Goal: Information Seeking & Learning: Check status

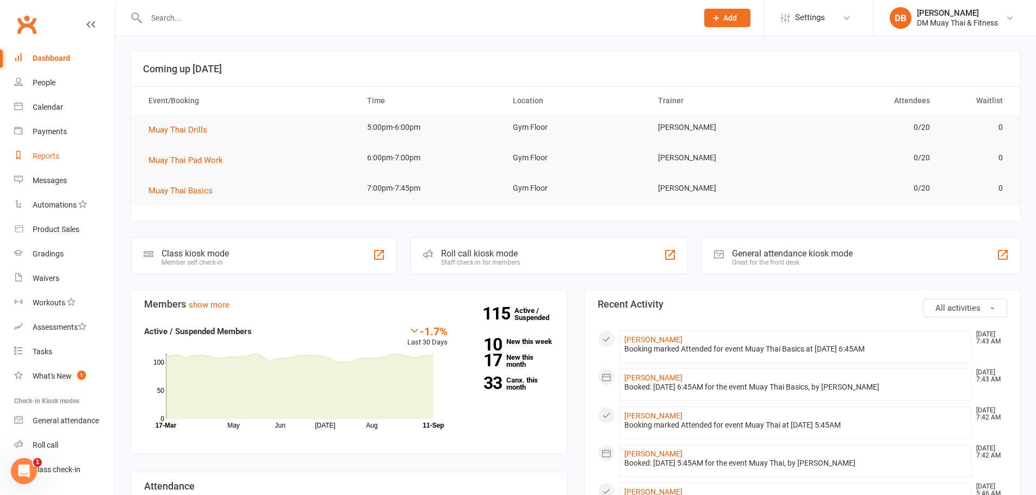
click at [36, 159] on div "Reports" at bounding box center [46, 156] width 27 height 9
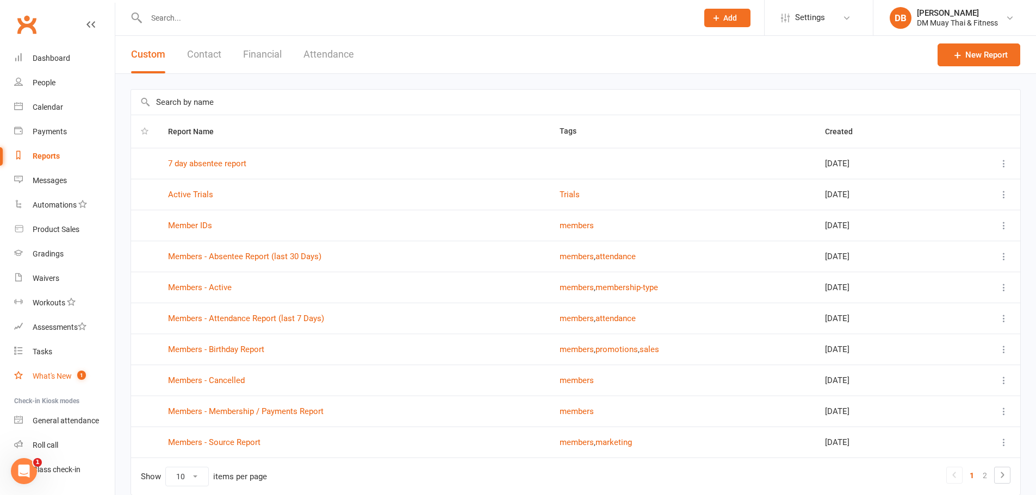
scroll to position [28, 0]
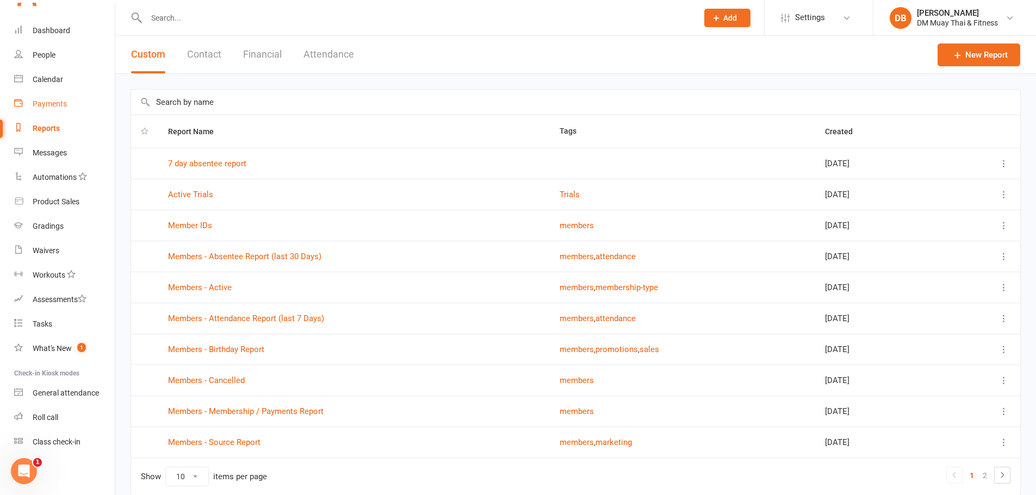
click at [36, 104] on div "Payments" at bounding box center [50, 103] width 34 height 9
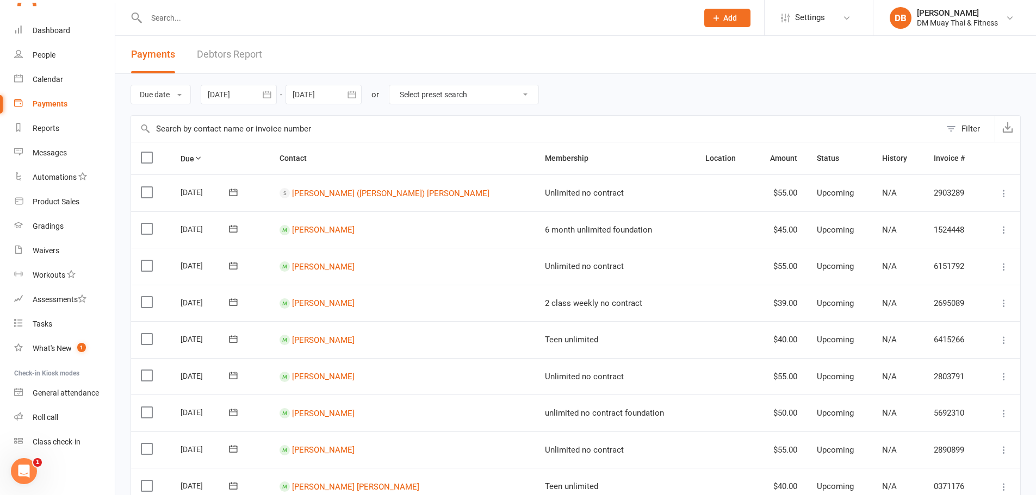
click at [266, 94] on icon "button" at bounding box center [266, 94] width 11 height 11
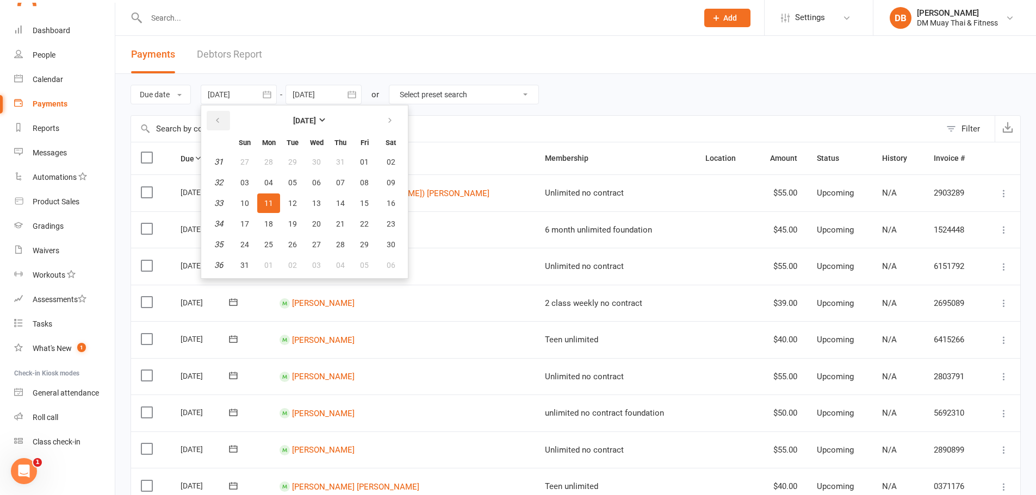
click at [219, 121] on icon "button" at bounding box center [218, 120] width 8 height 9
click at [291, 160] on span "01" at bounding box center [292, 162] width 9 height 9
type input "[DATE]"
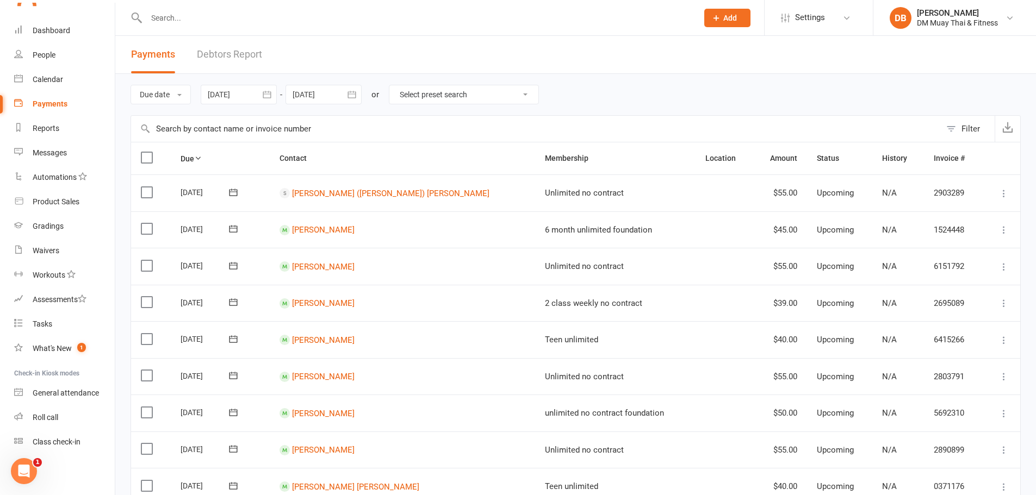
click at [354, 98] on icon "button" at bounding box center [351, 94] width 11 height 11
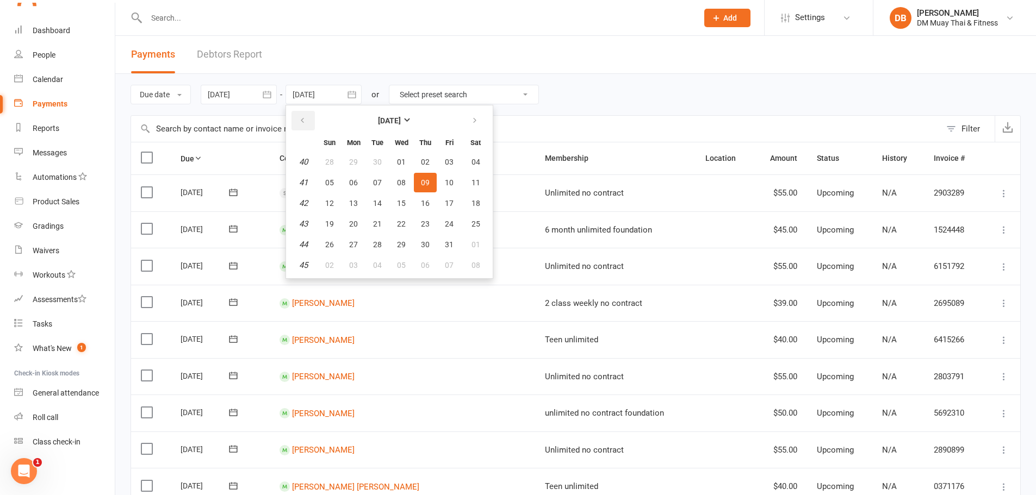
click at [307, 116] on button "button" at bounding box center [302, 121] width 23 height 20
click at [379, 163] on span "01" at bounding box center [377, 162] width 9 height 9
type input "[DATE]"
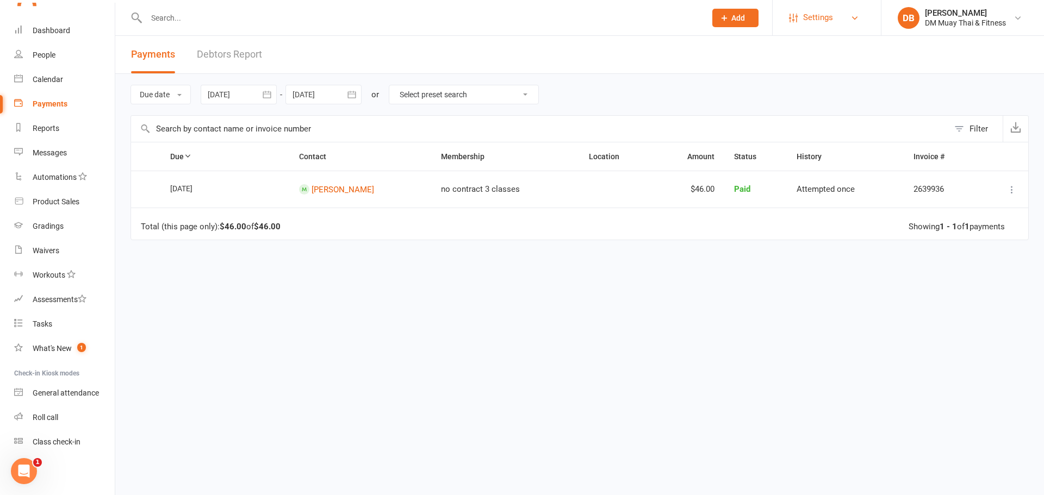
click at [839, 18] on link "Settings" at bounding box center [827, 17] width 76 height 24
click at [541, 340] on div "Due Contact Membership Location Amount Status History Invoice # Select this [DA…" at bounding box center [579, 261] width 898 height 239
click at [999, 27] on div "DM Muay Thai & Fitness" at bounding box center [965, 23] width 81 height 10
click at [263, 96] on icon "button" at bounding box center [266, 94] width 11 height 11
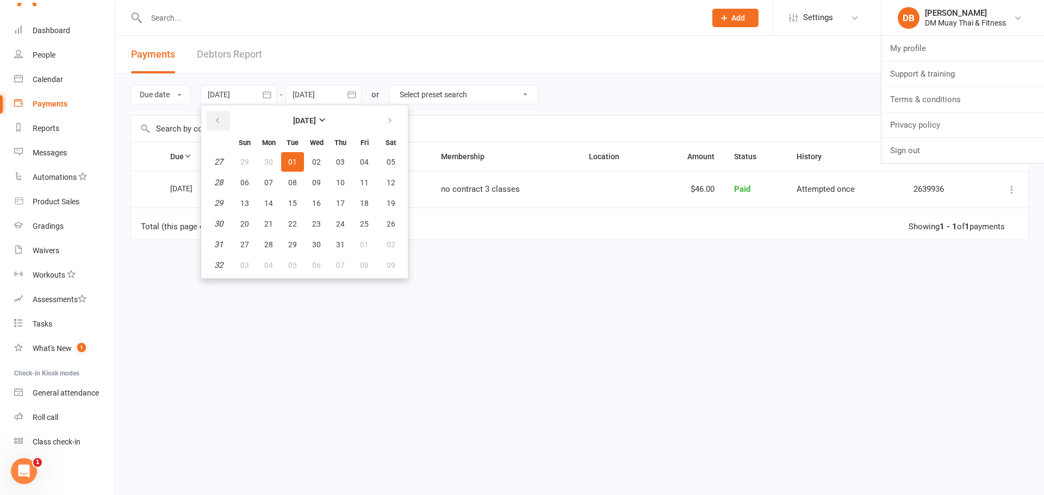
click at [224, 120] on button "button" at bounding box center [218, 121] width 23 height 20
click at [268, 244] on span "30" at bounding box center [268, 244] width 9 height 9
type input "[DATE]"
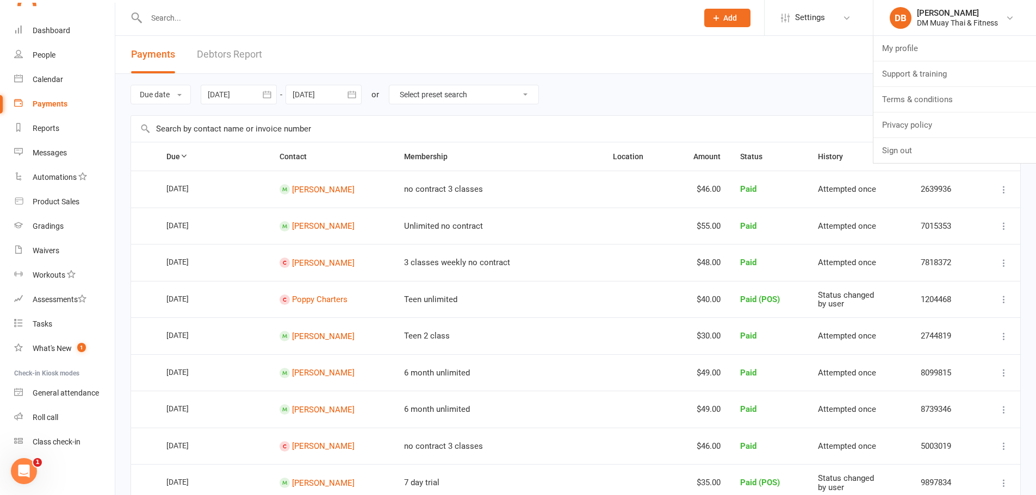
click at [352, 95] on icon "button" at bounding box center [351, 94] width 11 height 11
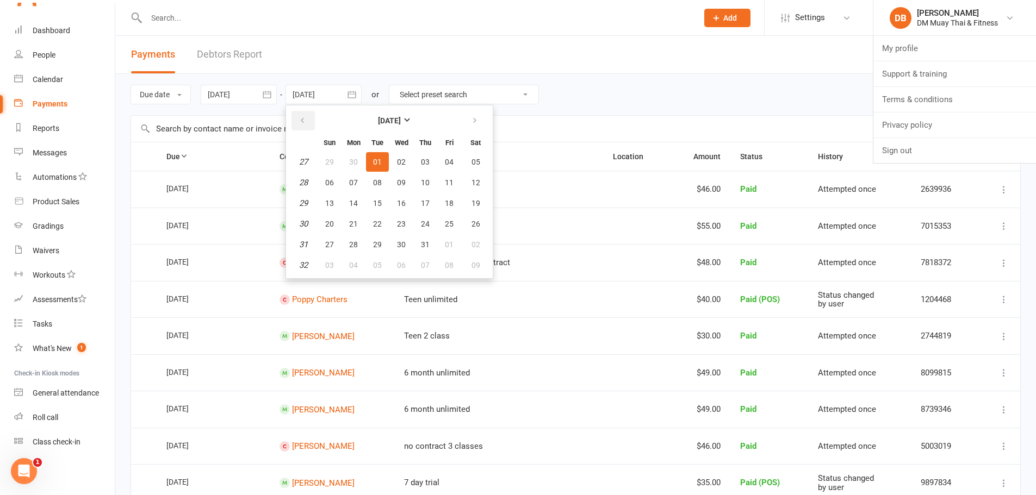
click at [304, 119] on icon "button" at bounding box center [302, 120] width 8 height 9
click at [360, 243] on button "30" at bounding box center [353, 245] width 23 height 20
type input "[DATE]"
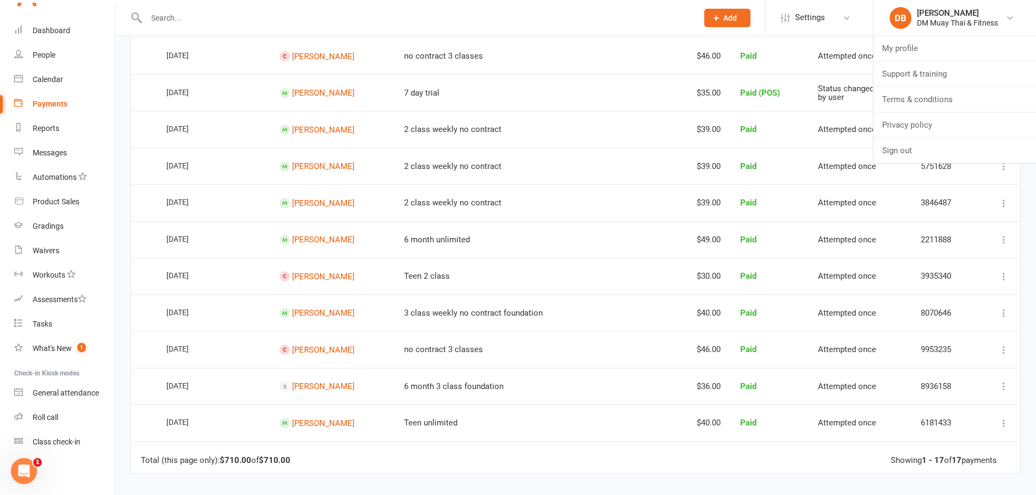
scroll to position [326, 0]
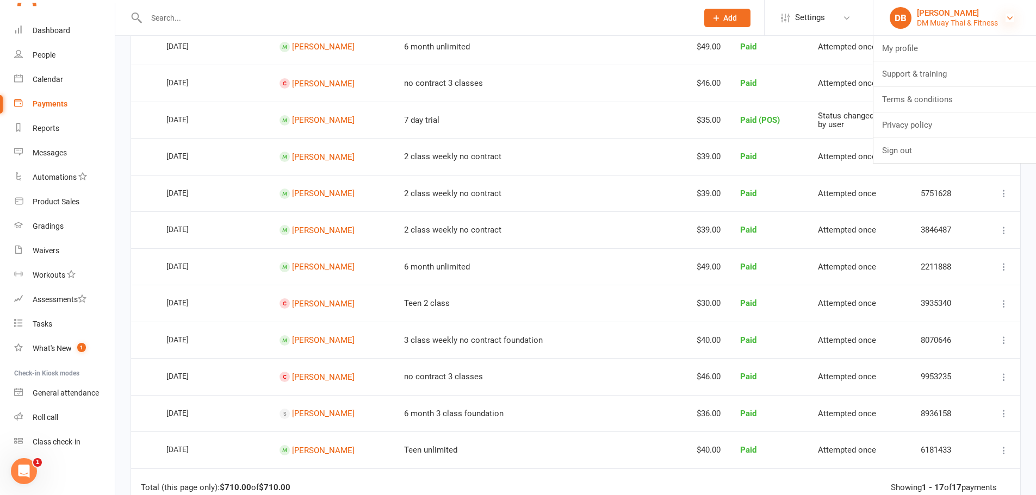
click at [1011, 19] on icon at bounding box center [1009, 18] width 9 height 9
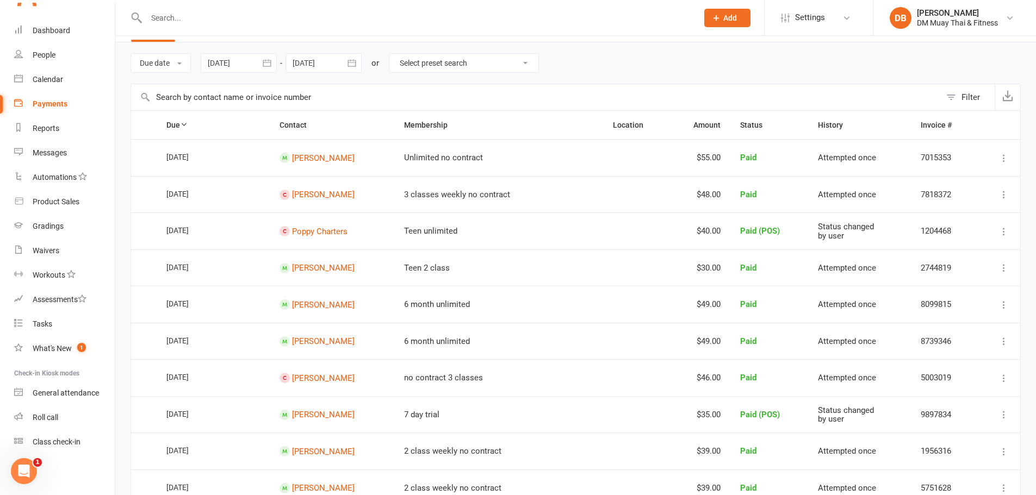
scroll to position [0, 0]
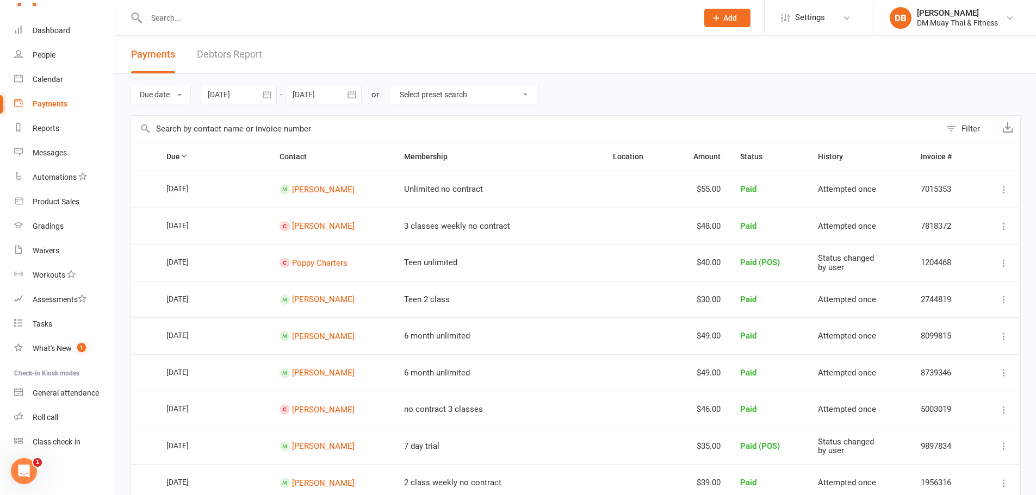
click at [265, 94] on icon "button" at bounding box center [267, 94] width 8 height 7
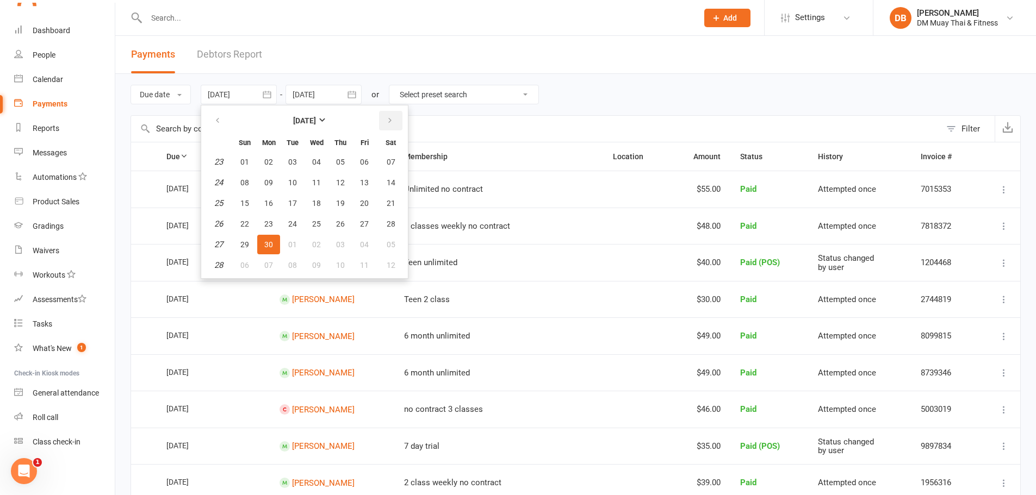
click at [395, 123] on button "button" at bounding box center [390, 121] width 23 height 20
click at [296, 165] on span "01" at bounding box center [292, 162] width 9 height 9
type input "[DATE]"
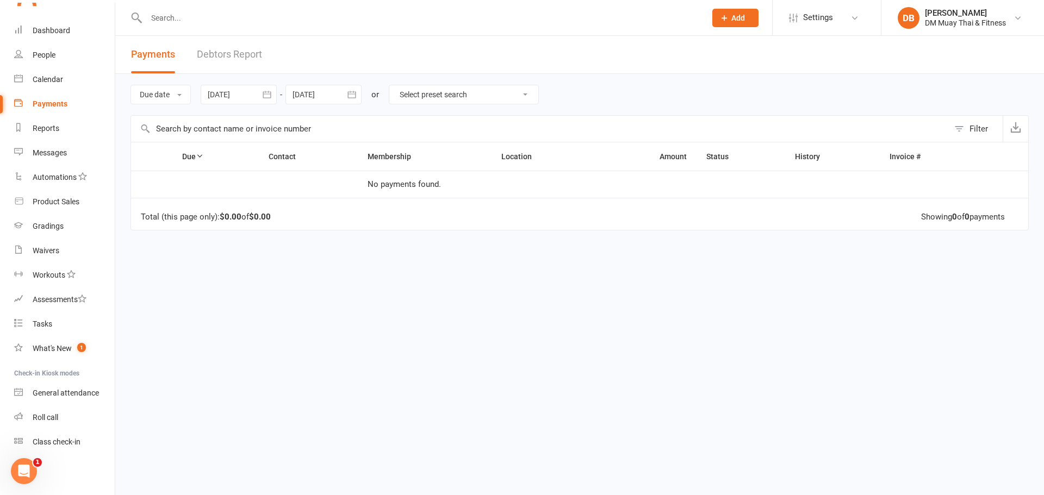
click at [352, 97] on icon "button" at bounding box center [351, 94] width 11 height 11
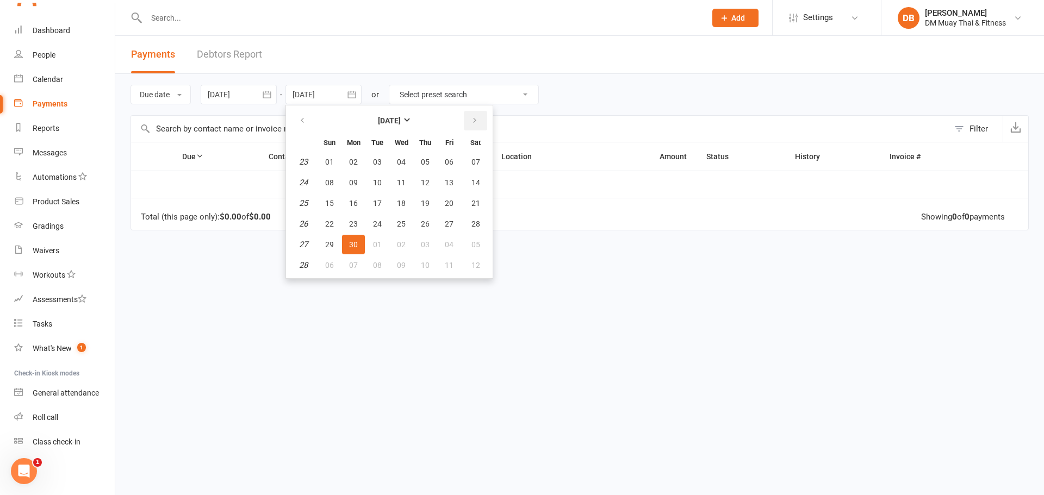
click at [473, 123] on icon "button" at bounding box center [475, 120] width 8 height 9
click at [378, 160] on span "01" at bounding box center [377, 162] width 9 height 9
type input "[DATE]"
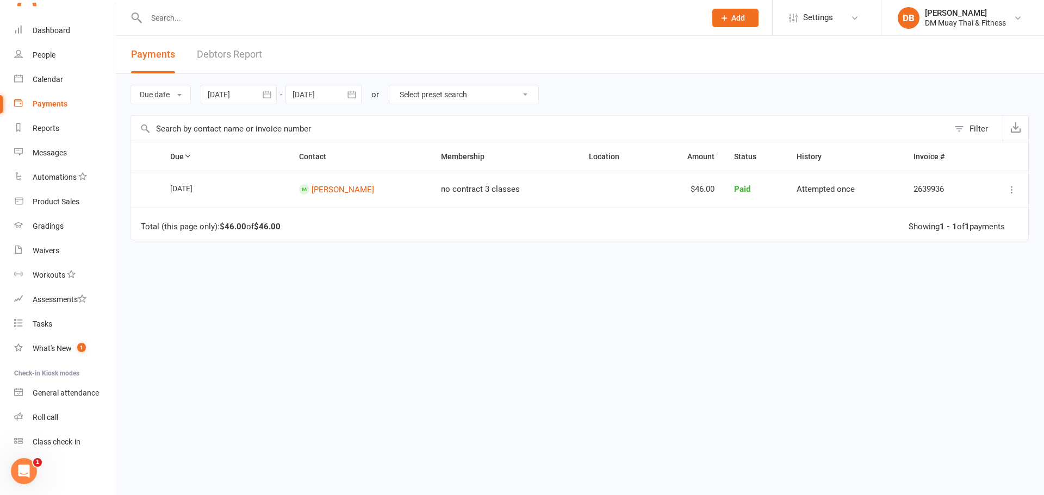
click at [265, 92] on icon "button" at bounding box center [267, 94] width 8 height 7
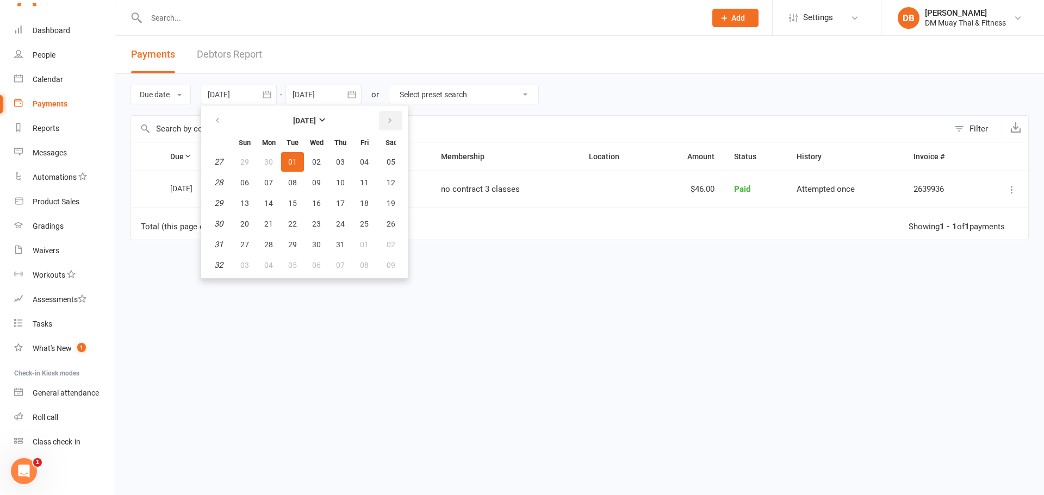
click at [390, 121] on icon "button" at bounding box center [390, 120] width 8 height 9
click at [387, 163] on button "02" at bounding box center [391, 162] width 28 height 20
type input "[DATE]"
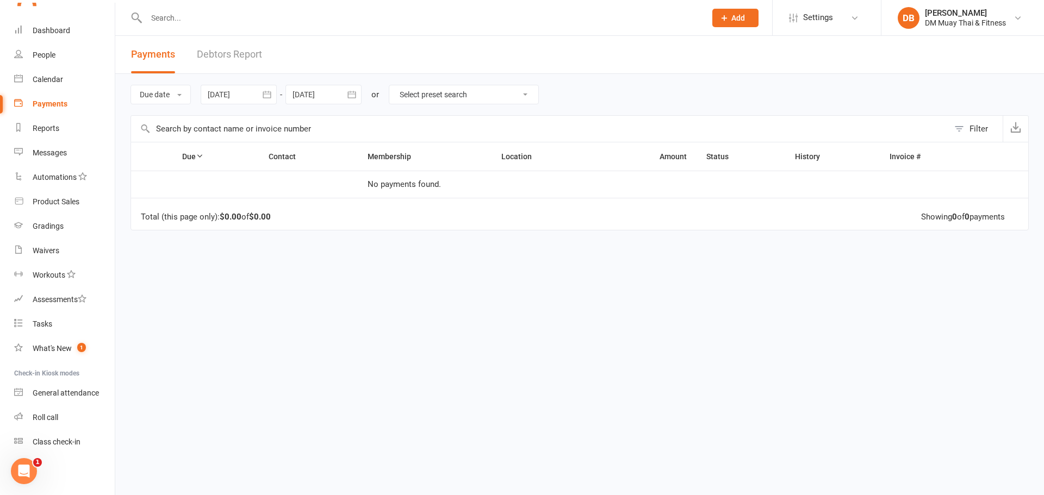
click at [353, 95] on icon "button" at bounding box center [351, 94] width 11 height 11
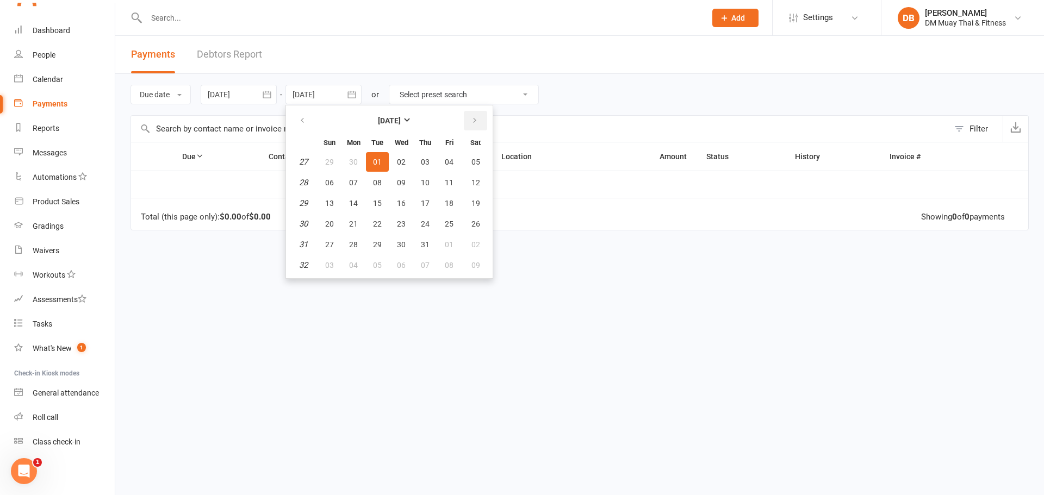
click at [475, 122] on icon "button" at bounding box center [475, 120] width 8 height 9
click at [304, 123] on icon "button" at bounding box center [302, 120] width 8 height 9
click at [398, 162] on span "02" at bounding box center [401, 162] width 9 height 9
type input "[DATE]"
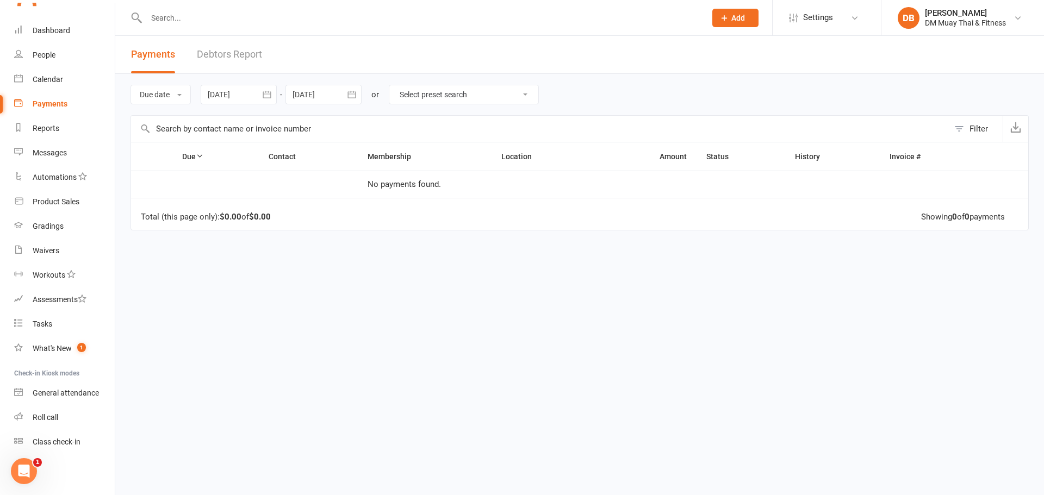
click at [267, 92] on icon "button" at bounding box center [267, 94] width 8 height 7
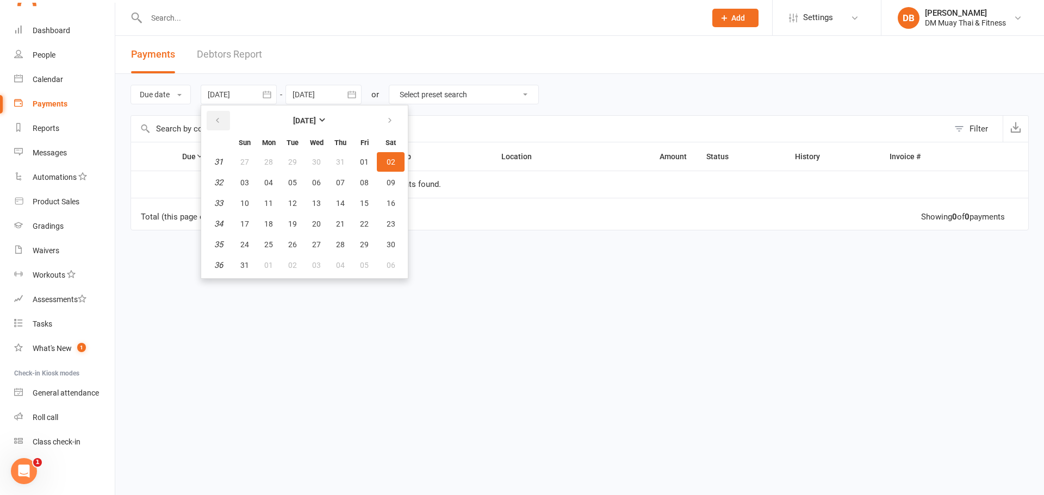
click at [220, 119] on icon "button" at bounding box center [218, 120] width 8 height 9
click at [318, 159] on span "02" at bounding box center [316, 162] width 9 height 9
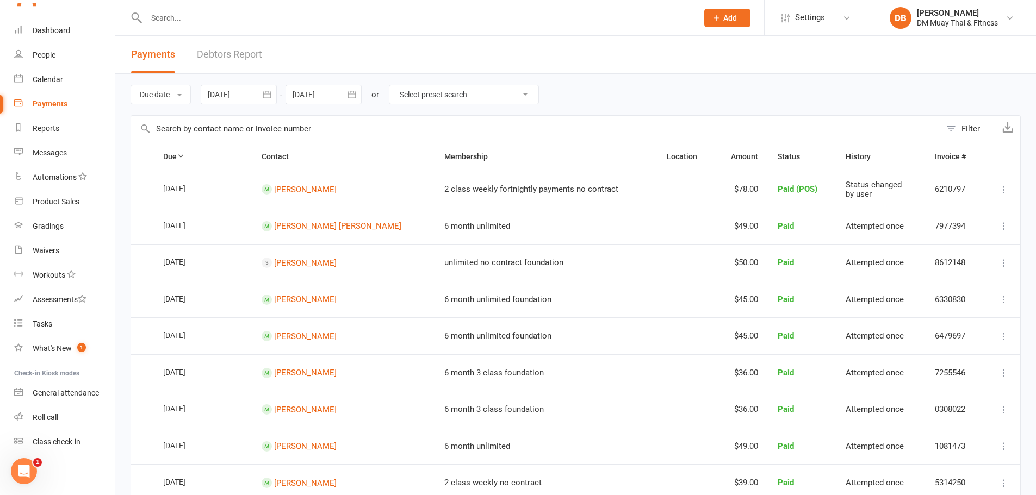
click at [267, 94] on icon "button" at bounding box center [267, 94] width 8 height 7
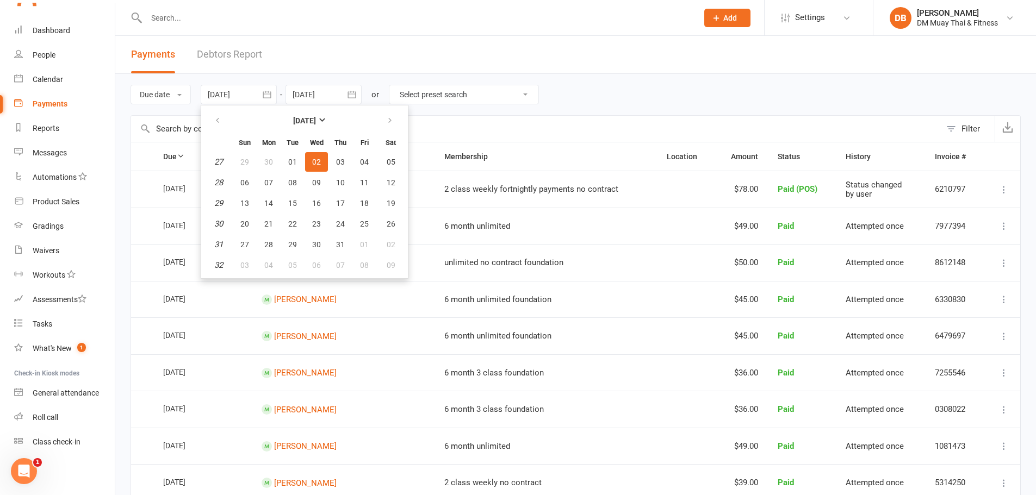
click at [315, 160] on span "02" at bounding box center [316, 162] width 9 height 9
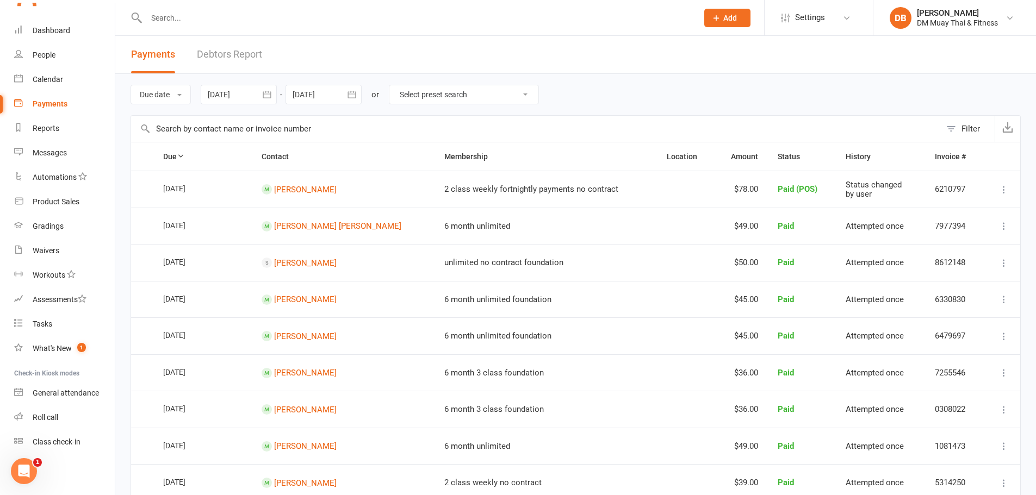
click at [270, 94] on icon "button" at bounding box center [266, 94] width 11 height 11
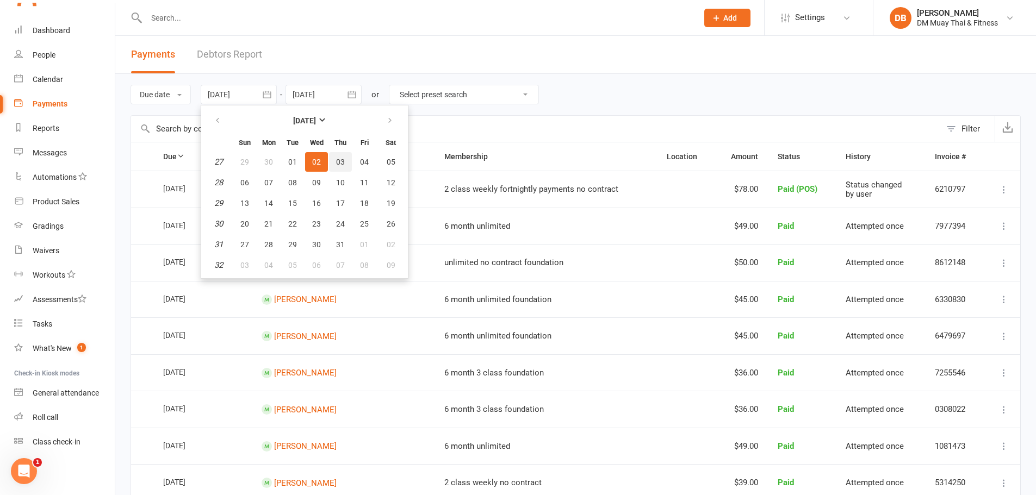
click at [340, 160] on span "03" at bounding box center [340, 162] width 9 height 9
type input "[DATE]"
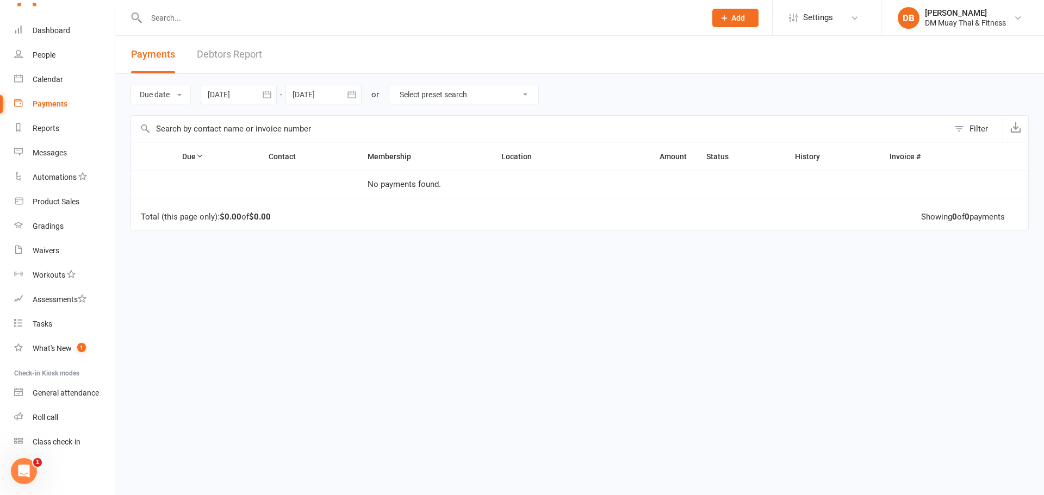
click at [353, 97] on icon "button" at bounding box center [351, 94] width 11 height 11
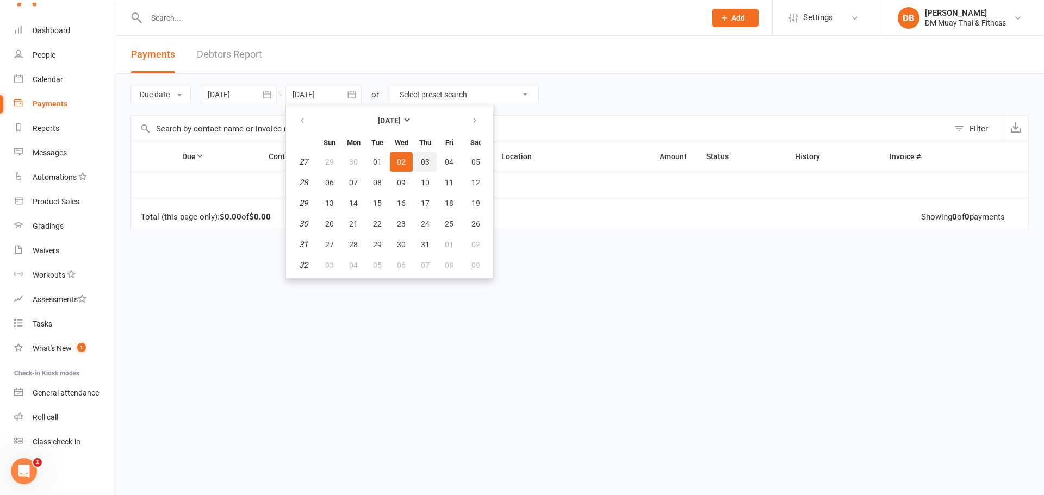
click at [429, 158] on span "03" at bounding box center [425, 162] width 9 height 9
type input "[DATE]"
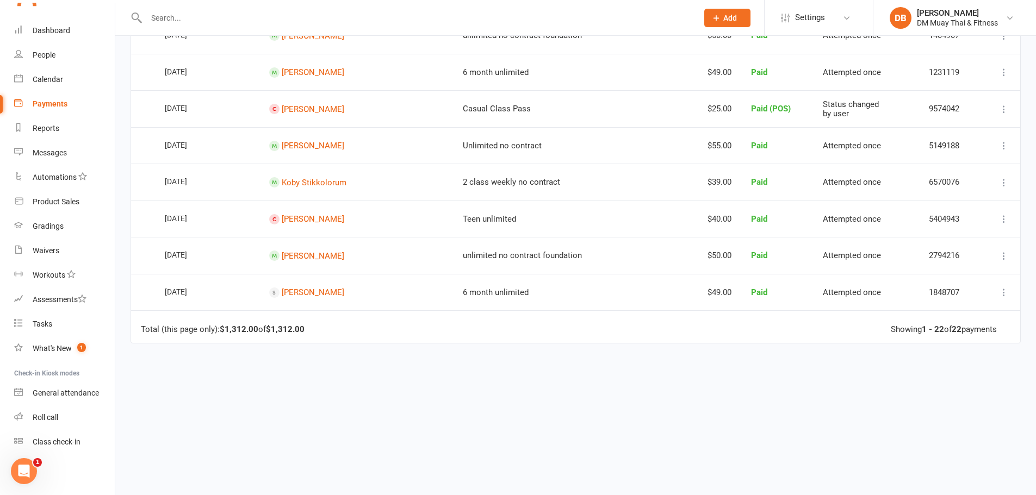
scroll to position [672, 0]
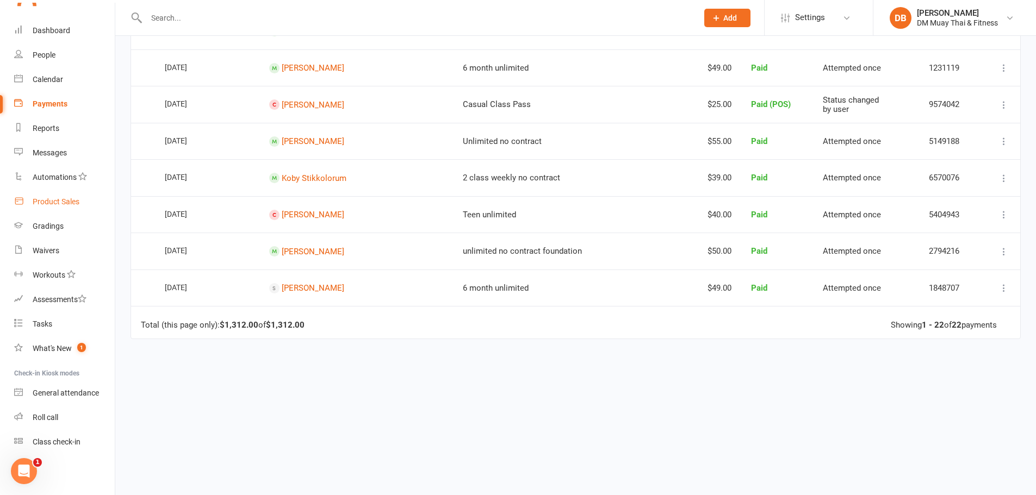
click at [27, 199] on link "Product Sales" at bounding box center [64, 202] width 101 height 24
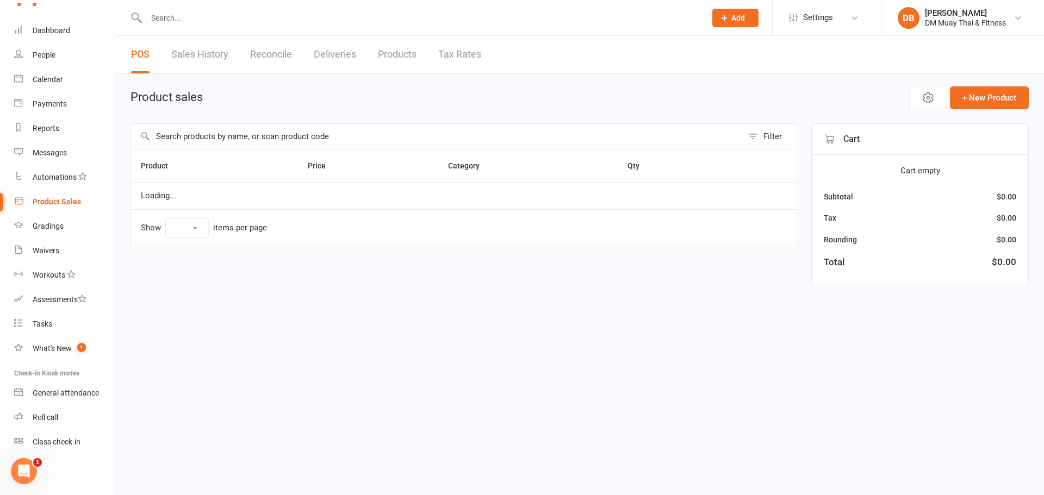
select select "10"
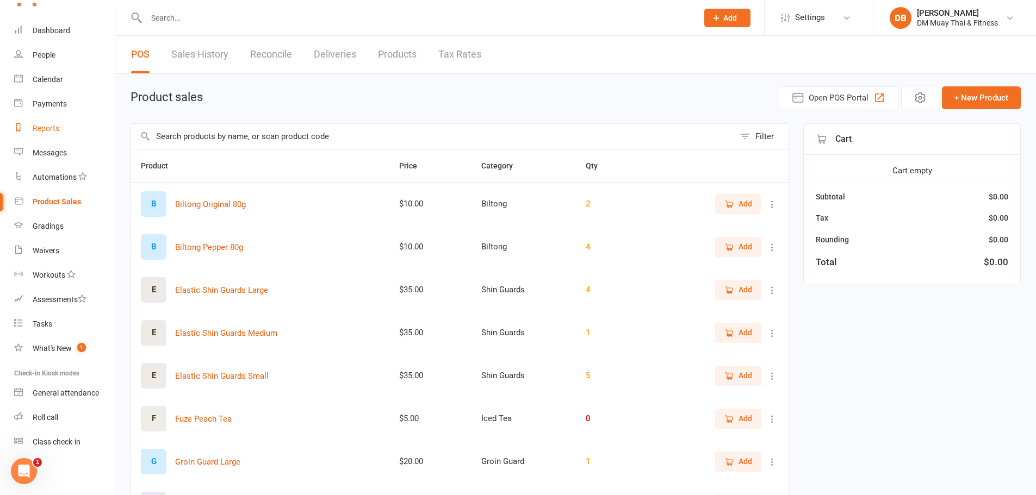
click at [36, 125] on div "Reports" at bounding box center [46, 128] width 27 height 9
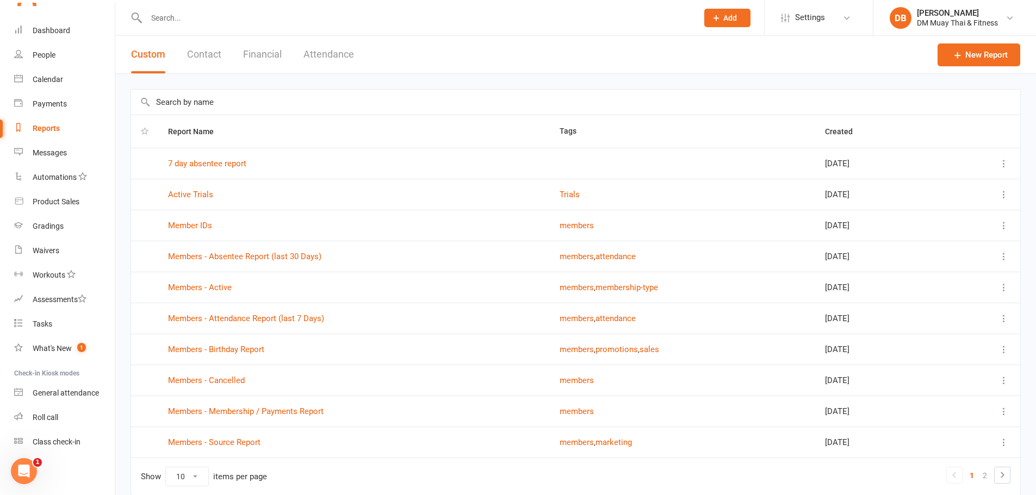
click at [256, 55] on button "Financial" at bounding box center [262, 55] width 39 height 38
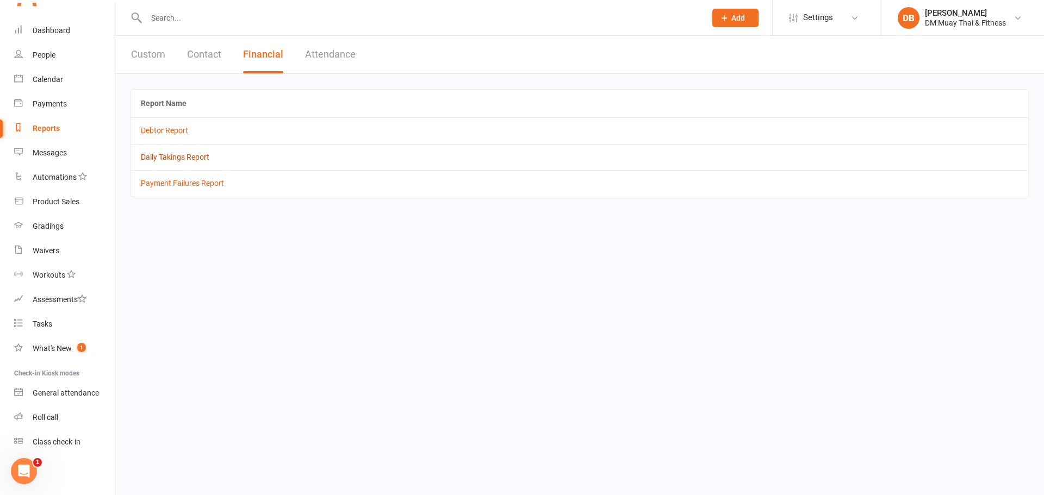
click at [176, 157] on link "Daily Takings Report" at bounding box center [175, 157] width 68 height 9
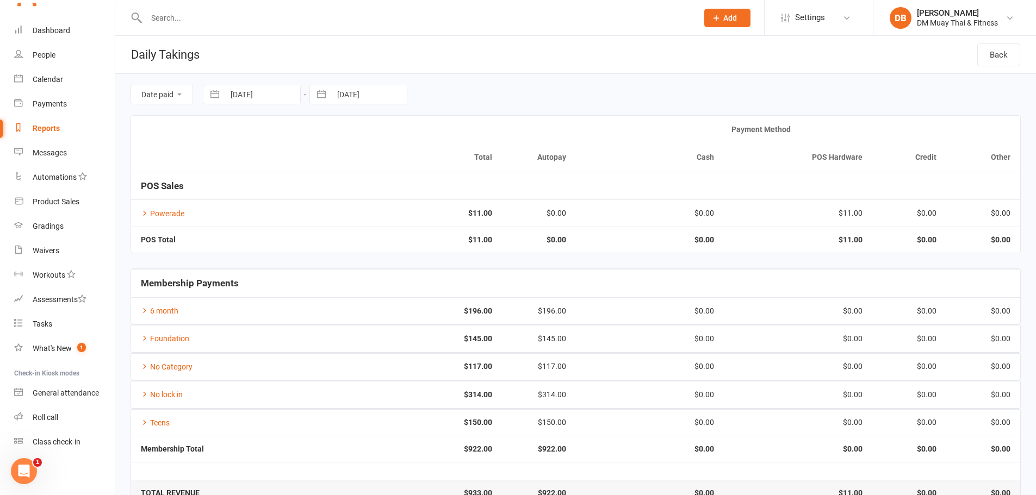
select select "7"
select select "2025"
select select "8"
select select "2025"
select select "9"
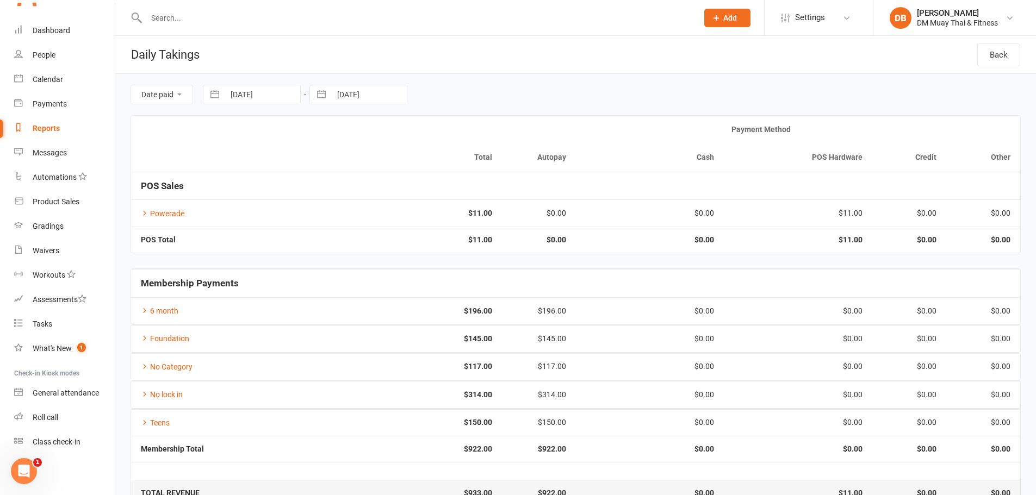
select select "2025"
click at [277, 99] on input "[DATE]" at bounding box center [263, 94] width 76 height 18
click at [222, 134] on icon "Move backward to switch to the previous month." at bounding box center [225, 139] width 10 height 10
select select "6"
select select "2025"
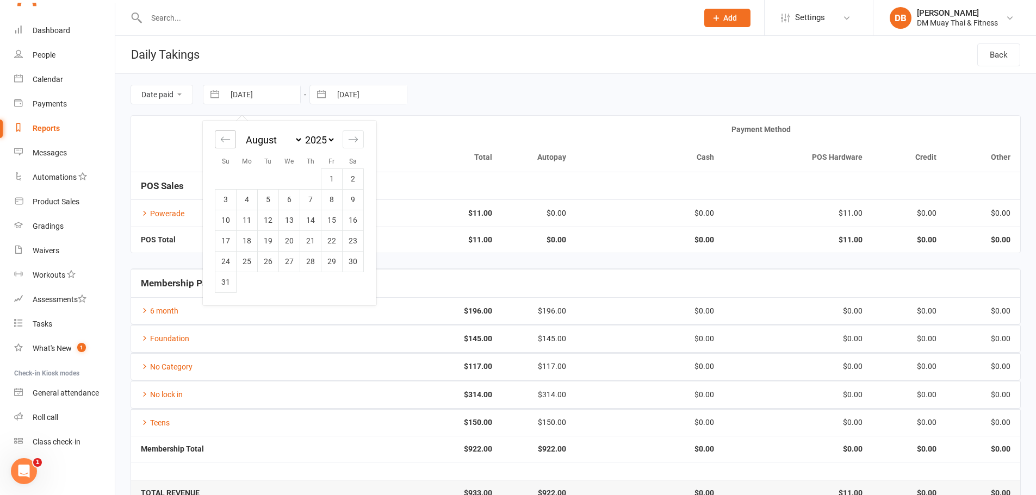
click at [222, 134] on icon "Move backward to switch to the previous month." at bounding box center [225, 139] width 10 height 10
select select "5"
select select "2025"
click at [269, 182] on td "1" at bounding box center [268, 179] width 21 height 21
type input "[DATE]"
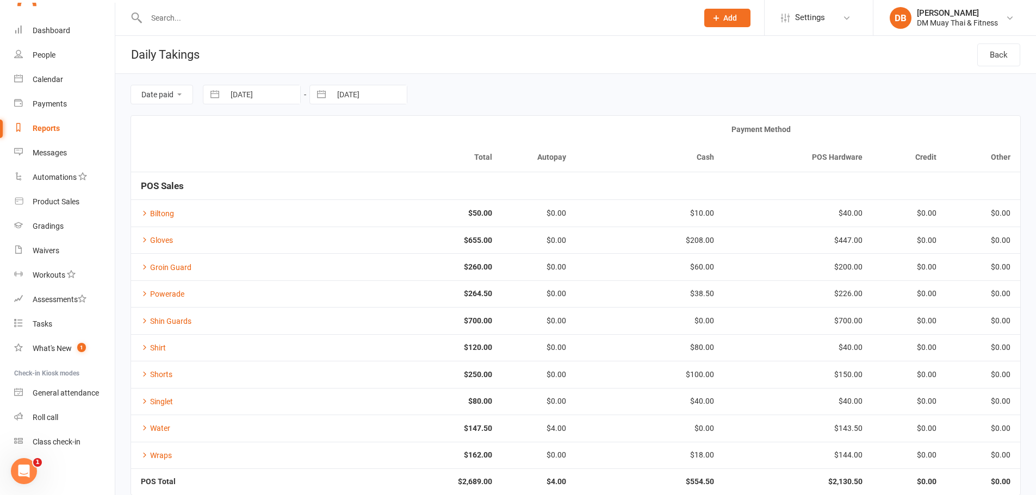
click at [382, 96] on input "[DATE]" at bounding box center [369, 94] width 76 height 18
select select "7"
select select "2025"
select select "8"
select select "2025"
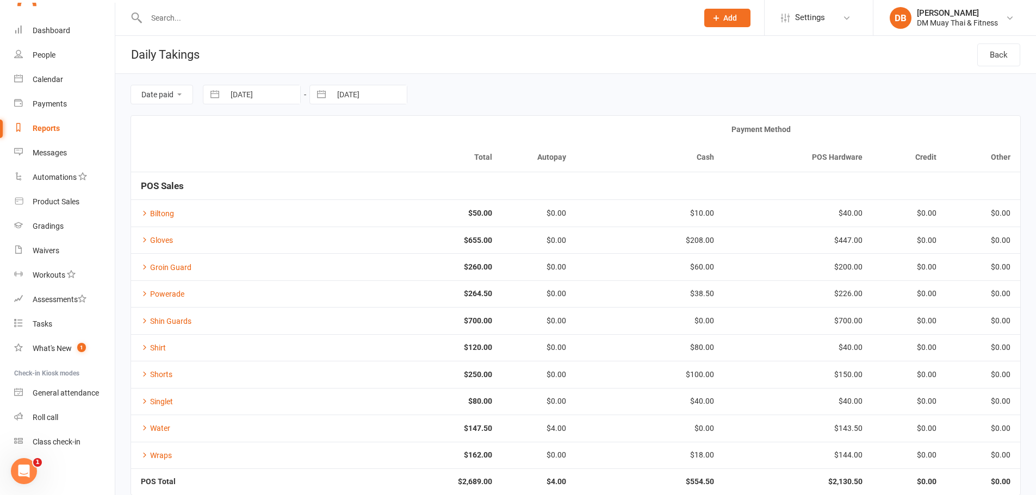
select select "9"
select select "2025"
click at [337, 136] on icon "Move backward to switch to the previous month." at bounding box center [332, 139] width 10 height 10
select select "6"
select select "2025"
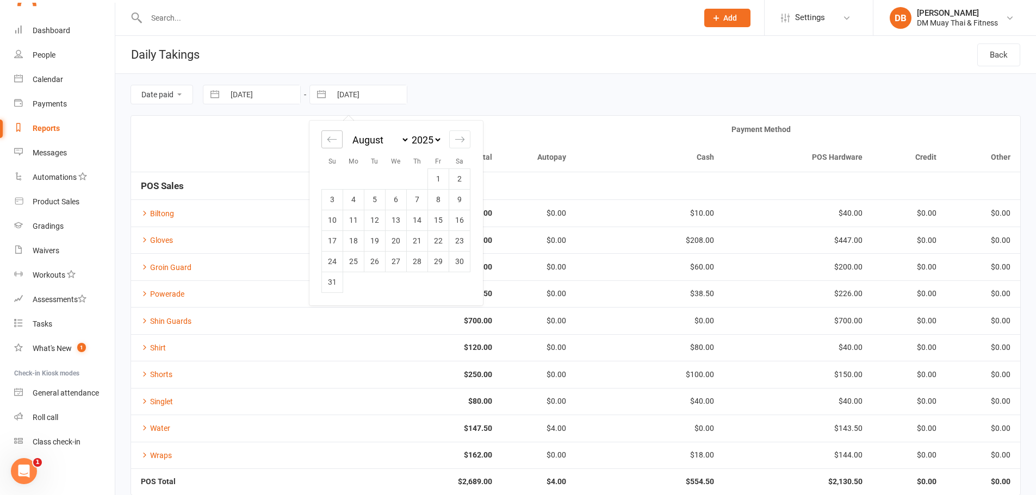
click at [336, 136] on icon "Move backward to switch to the previous month." at bounding box center [332, 139] width 10 height 10
select select "5"
select select "2025"
click at [381, 183] on td "1" at bounding box center [374, 179] width 21 height 21
type input "[DATE]"
